Goal: Task Accomplishment & Management: Manage account settings

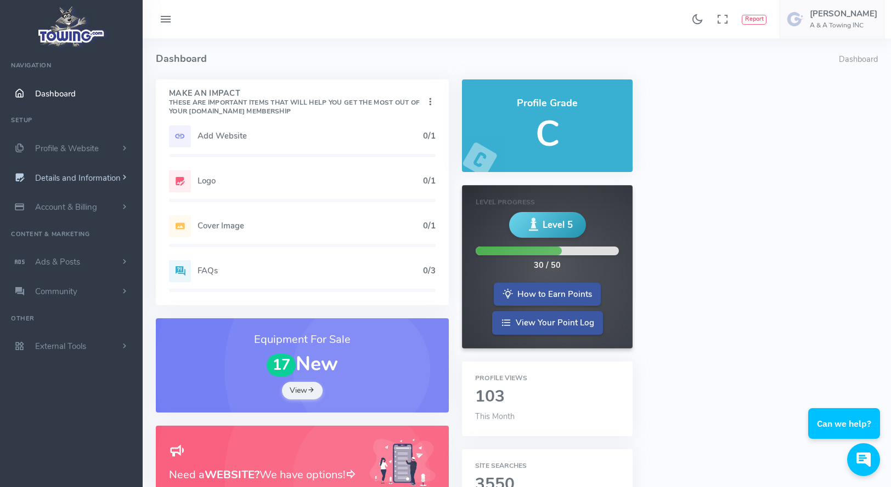
click at [81, 172] on link "Details and Information" at bounding box center [71, 178] width 143 height 30
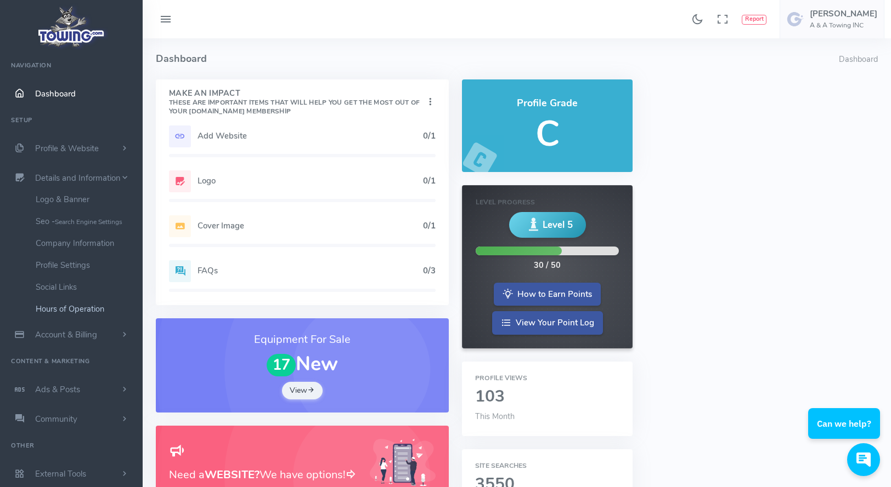
click at [76, 311] on link "Hours of Operation" at bounding box center [84, 309] width 115 height 22
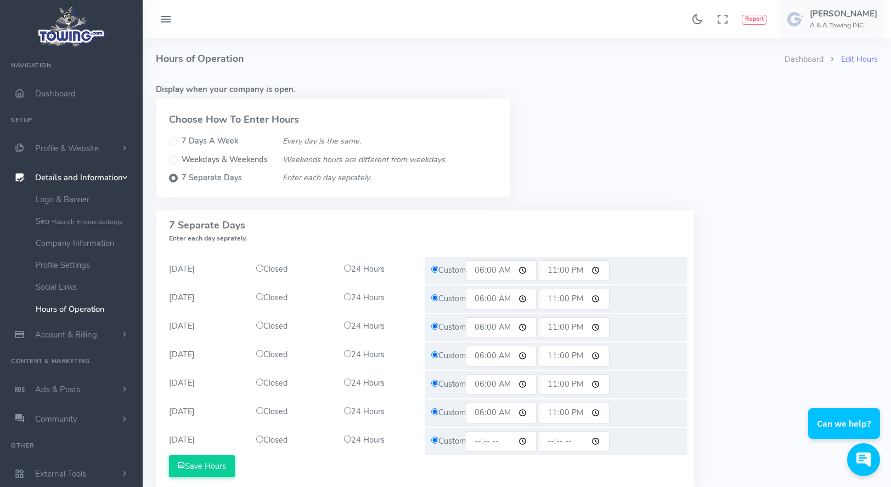
click at [484, 268] on input "06:00" at bounding box center [501, 270] width 71 height 21
type input "08:00"
drag, startPoint x: 488, startPoint y: 297, endPoint x: 482, endPoint y: 298, distance: 6.3
click at [482, 298] on input "06:00" at bounding box center [501, 299] width 71 height 21
click at [485, 303] on input "09:00" at bounding box center [501, 299] width 71 height 21
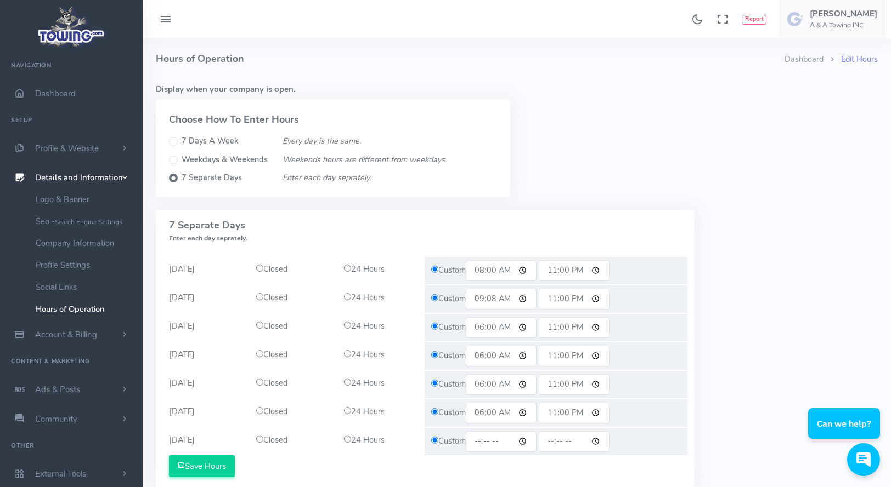
click at [482, 297] on input "09:08" at bounding box center [501, 299] width 71 height 21
type input "08:00"
click at [484, 327] on input "06:00" at bounding box center [501, 328] width 71 height 21
type input "08:00"
click at [479, 354] on input "06:00" at bounding box center [501, 356] width 71 height 21
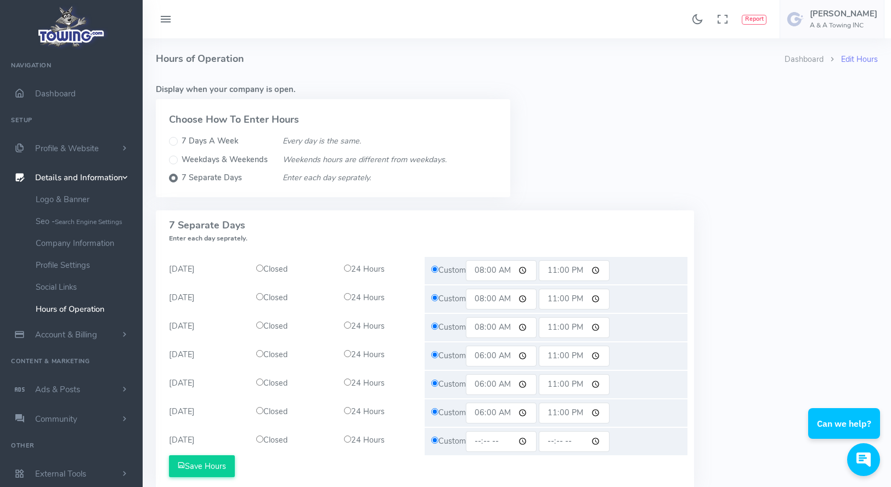
type input "08:00"
click at [481, 386] on input "06:00" at bounding box center [501, 385] width 71 height 21
type input "08:59"
click at [486, 411] on input "06:00" at bounding box center [501, 413] width 71 height 21
type input "08:00"
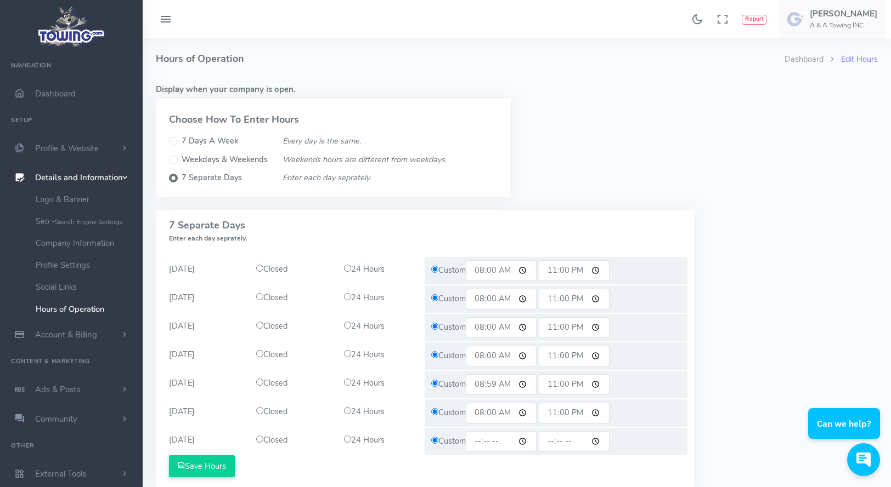
scroll to position [55, 0]
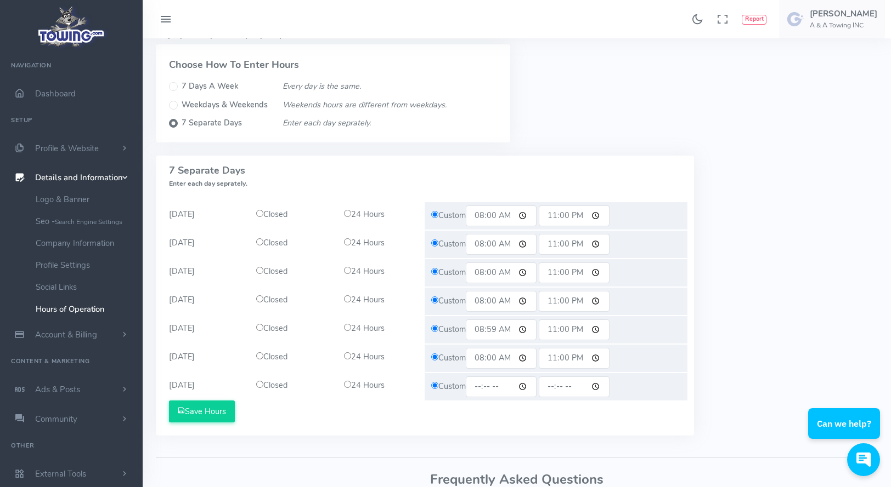
click at [481, 384] on input "time" at bounding box center [501, 387] width 71 height 21
click at [195, 412] on button "Save Hours" at bounding box center [202, 412] width 66 height 22
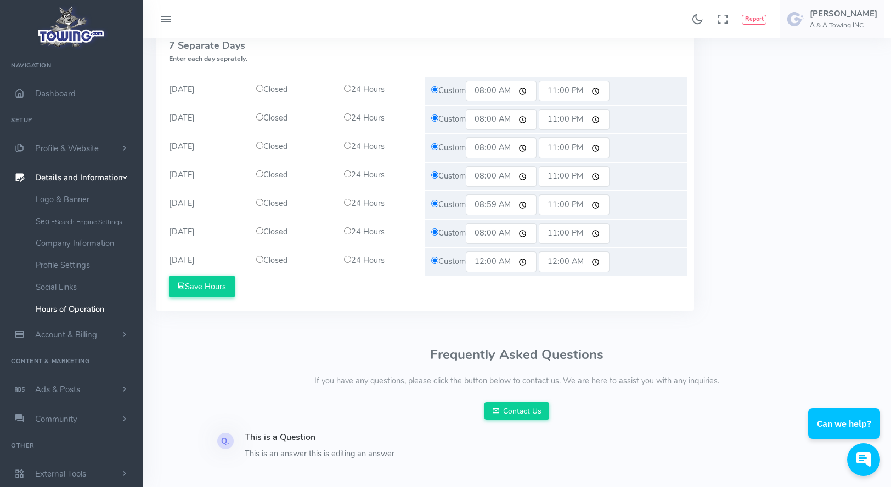
scroll to position [264, 0]
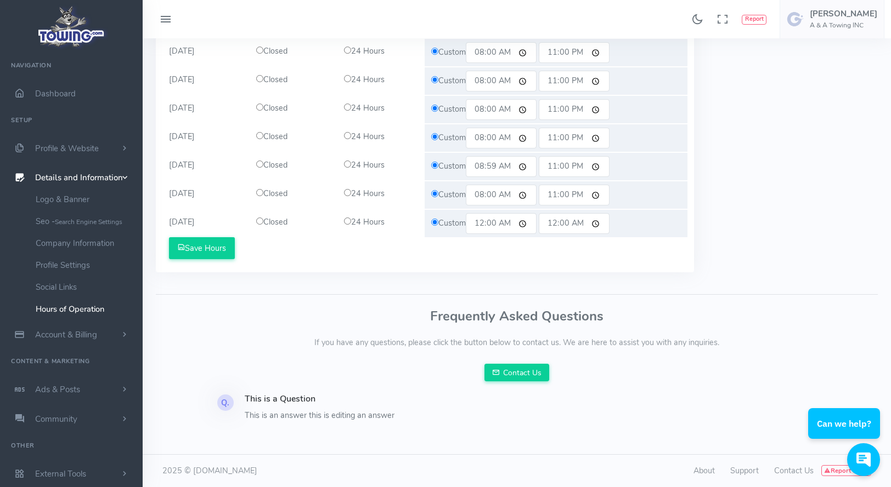
click at [489, 223] on input "00:00" at bounding box center [501, 223] width 71 height 21
type input "08:00"
click at [563, 220] on input "00:00" at bounding box center [573, 223] width 71 height 21
click at [553, 222] on input "00:00" at bounding box center [573, 223] width 71 height 21
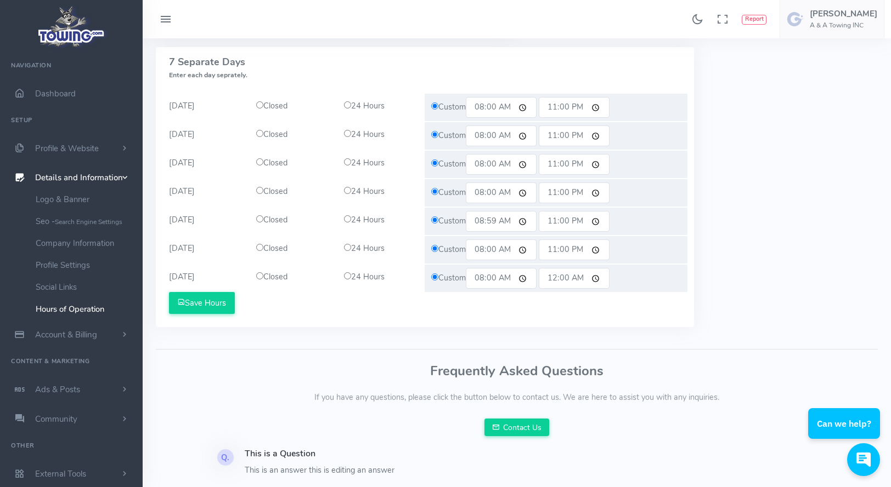
click at [553, 109] on input "23:00" at bounding box center [573, 107] width 71 height 21
type input "12:00"
click at [554, 135] on input "23:00" at bounding box center [573, 136] width 71 height 21
type input "12:00"
click at [555, 166] on input "23:00" at bounding box center [573, 164] width 71 height 21
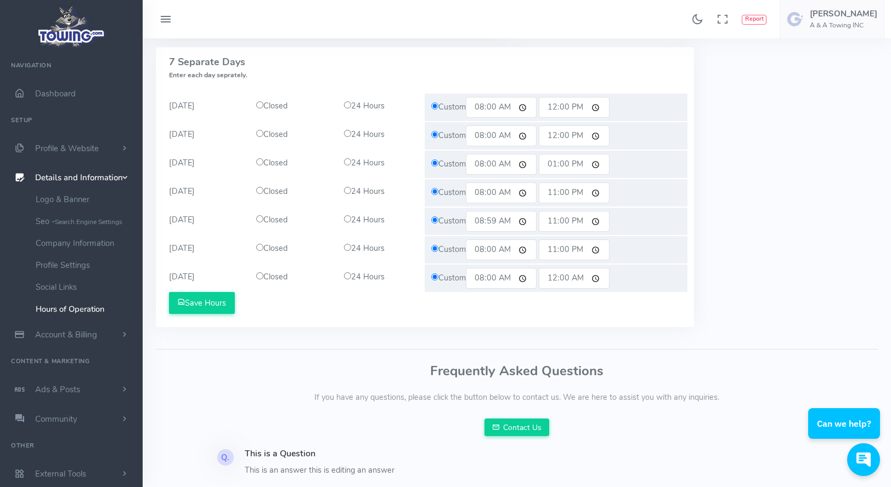
type input "12:00"
click at [553, 192] on input "23:00" at bounding box center [573, 193] width 71 height 21
type input "12:00"
click at [557, 216] on input "23:00" at bounding box center [573, 221] width 71 height 21
type input "12:00"
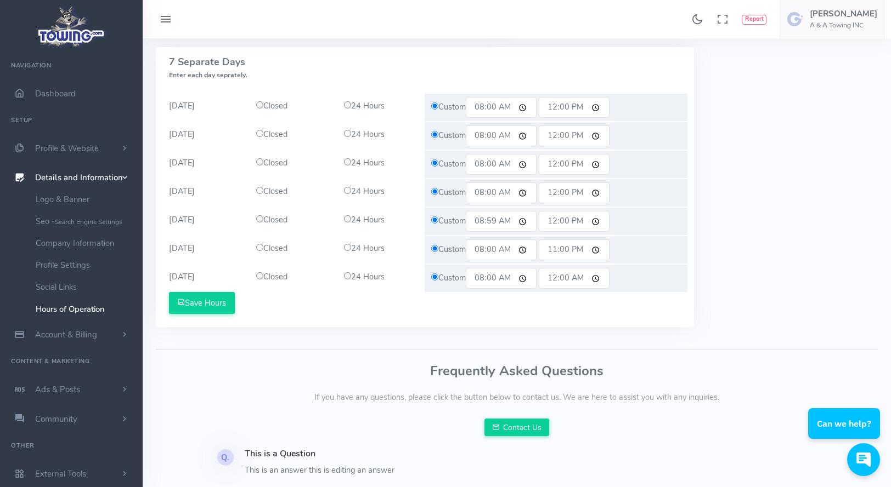
click at [553, 251] on input "23:00" at bounding box center [573, 250] width 71 height 21
type input "12:00"
click at [584, 110] on input "12:00" at bounding box center [573, 107] width 71 height 21
type input "00:00"
click at [583, 138] on input "12:00" at bounding box center [573, 136] width 71 height 21
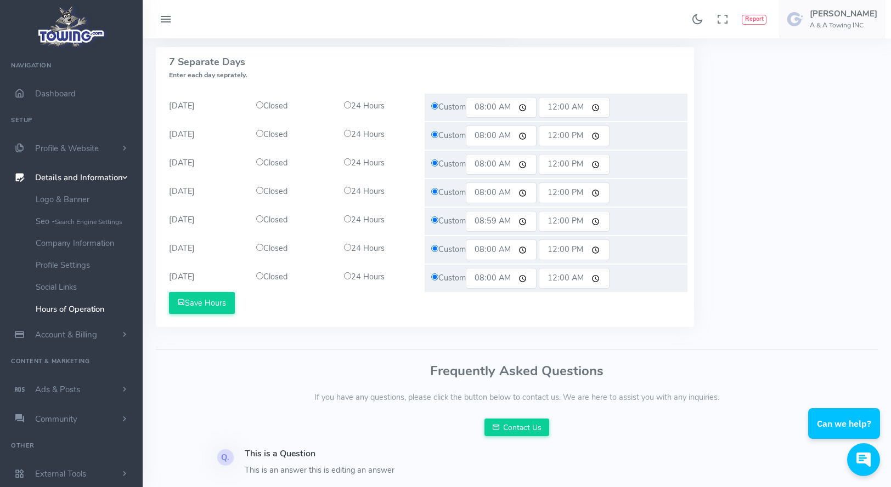
type input "00:00"
click at [585, 162] on input "00:00" at bounding box center [573, 164] width 71 height 21
click at [580, 197] on input "12:00" at bounding box center [573, 193] width 71 height 21
type input "00:00"
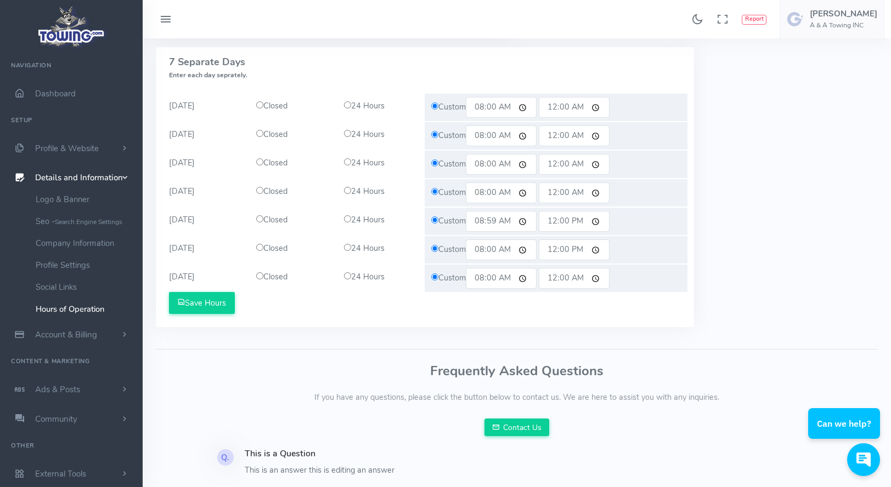
click at [583, 216] on input "12:00" at bounding box center [573, 221] width 71 height 21
type input "00:00"
click at [580, 245] on input "12:00" at bounding box center [573, 250] width 71 height 21
type input "00:00"
click at [199, 298] on button "Save Hours" at bounding box center [202, 303] width 66 height 22
